Goal: Task Accomplishment & Management: Use online tool/utility

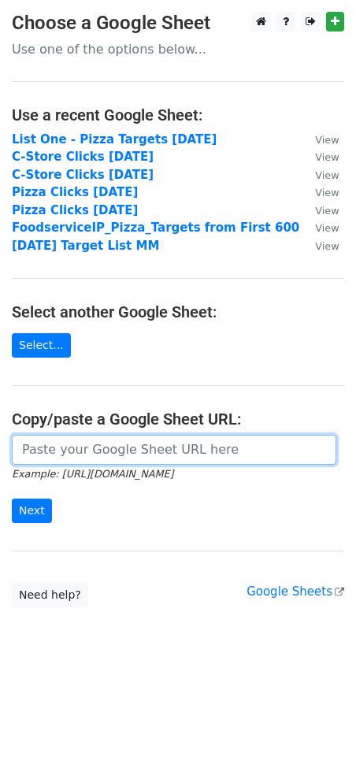
click at [130, 446] on input "url" at bounding box center [174, 450] width 325 height 30
paste input "[URL][DOMAIN_NAME]"
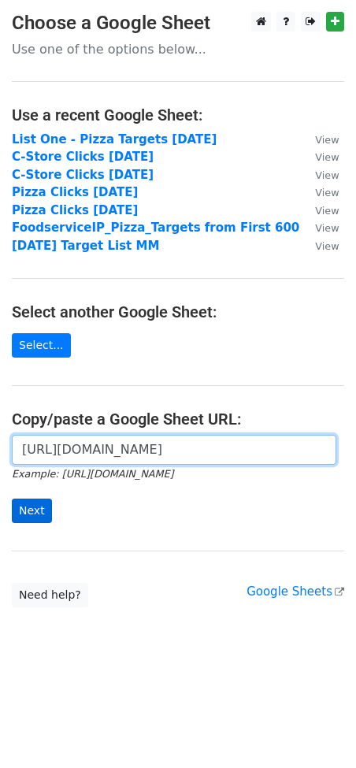
type input "[URL][DOMAIN_NAME]"
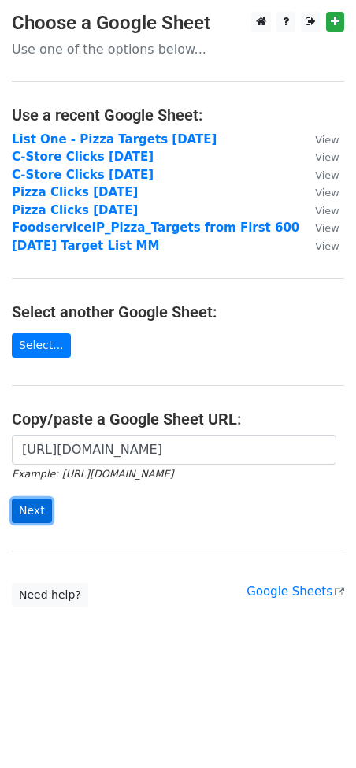
scroll to position [0, 0]
click at [28, 510] on input "Next" at bounding box center [32, 511] width 40 height 24
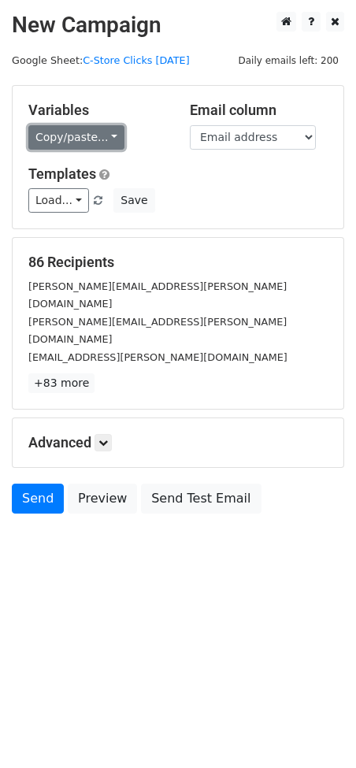
click at [79, 142] on link "Copy/paste..." at bounding box center [76, 137] width 96 height 24
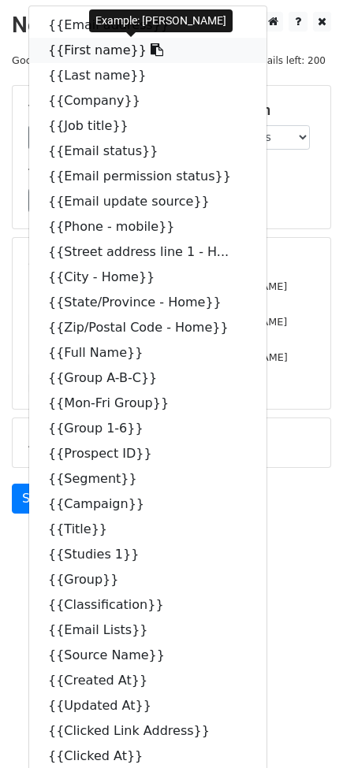
click at [69, 50] on link "{{First name}}" at bounding box center [147, 50] width 237 height 25
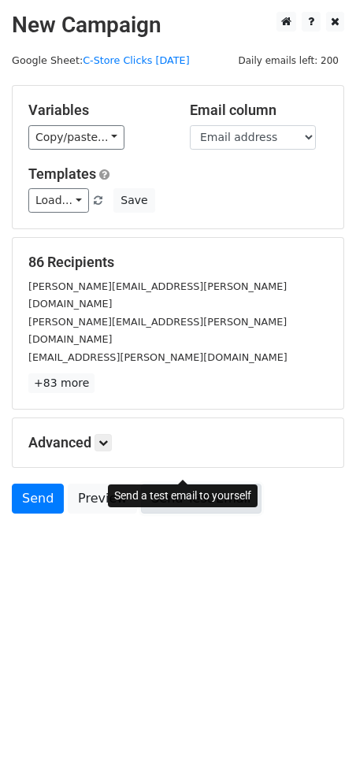
click at [178, 484] on link "Send Test Email" at bounding box center [201, 499] width 120 height 30
click at [144, 484] on link "Send Test Email" at bounding box center [201, 499] width 120 height 30
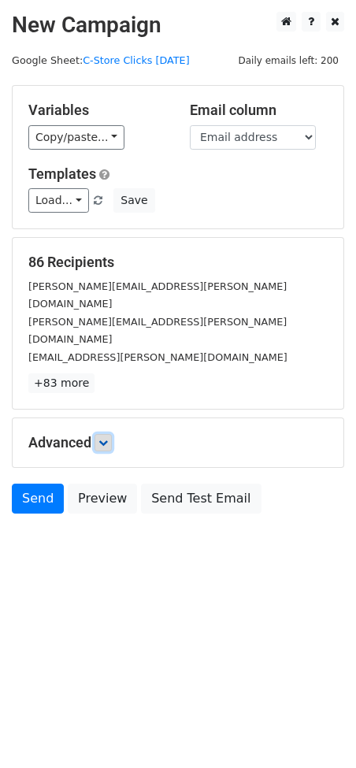
click at [107, 438] on icon at bounding box center [102, 442] width 9 height 9
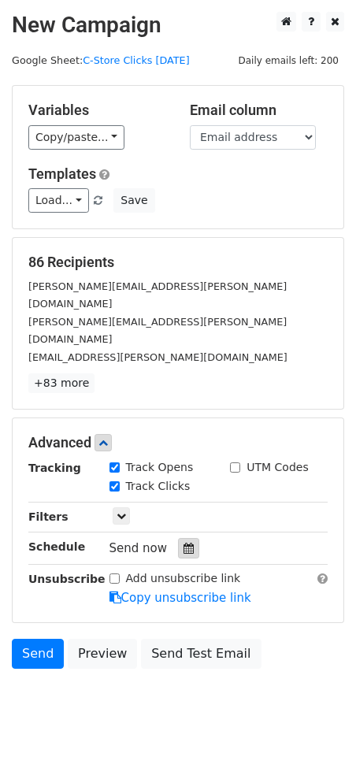
click at [184, 543] on icon at bounding box center [189, 548] width 10 height 11
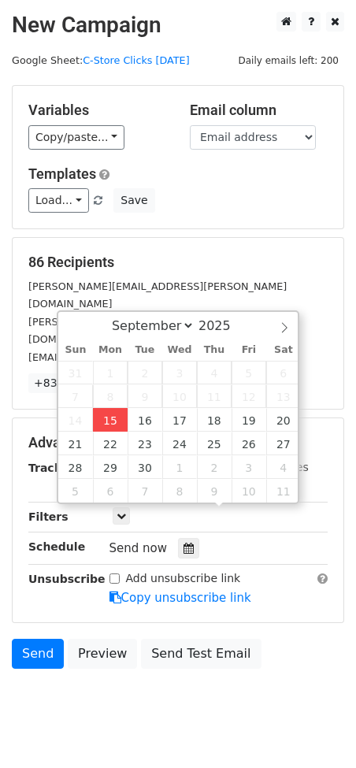
type input "[DATE] 13:58"
type input "01"
type input "58"
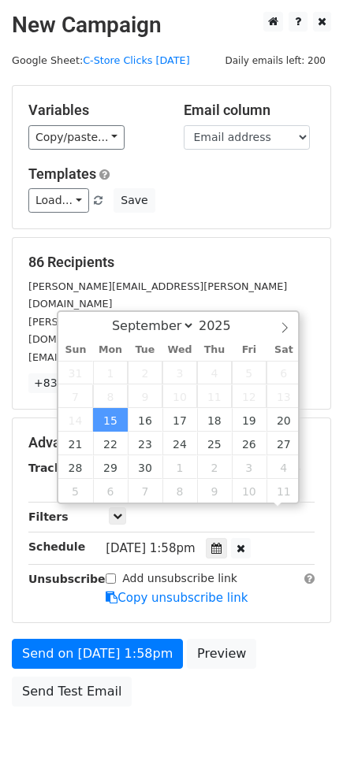
scroll to position [1, 0]
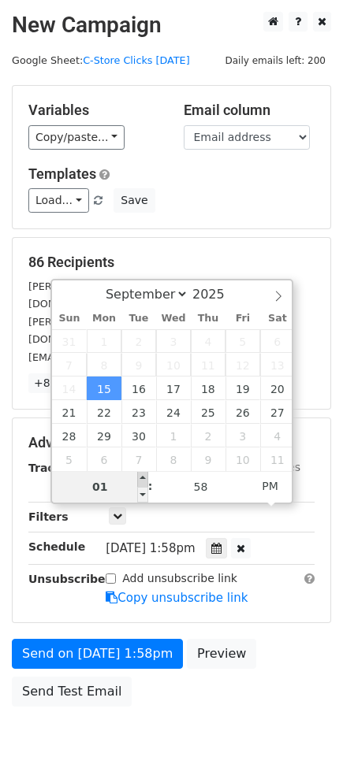
type input "[DATE] 14:58"
type input "02"
click at [140, 473] on span at bounding box center [142, 479] width 11 height 16
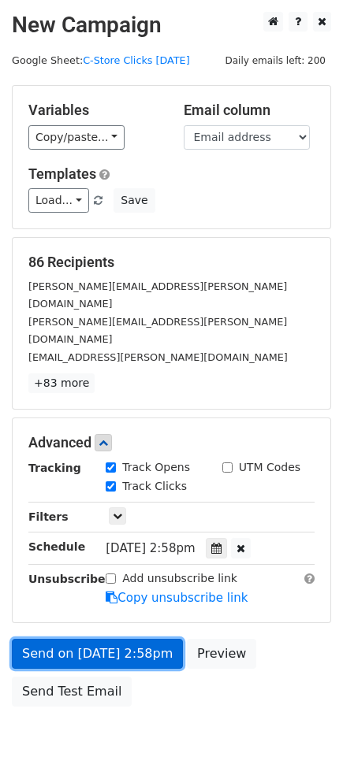
click at [92, 639] on link "Send on [DATE] 2:58pm" at bounding box center [97, 654] width 171 height 30
